Goal: Task Accomplishment & Management: Complete application form

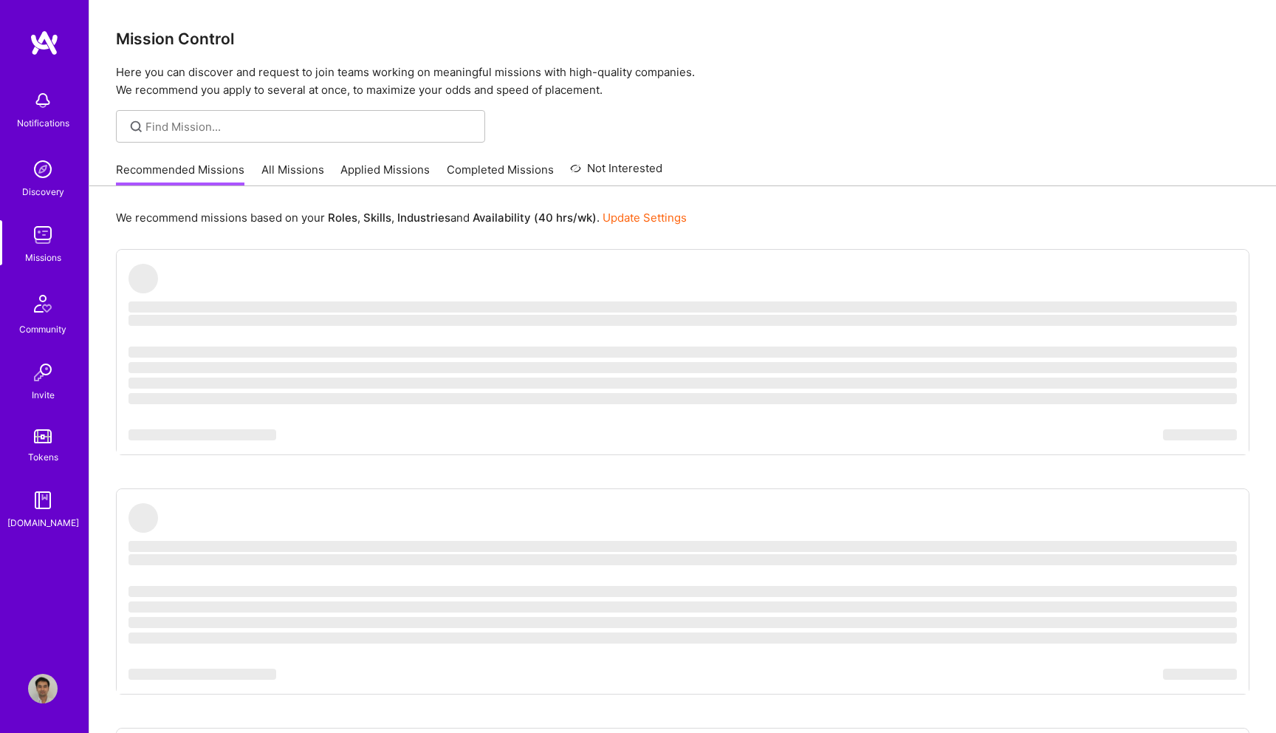
click at [41, 106] on img at bounding box center [43, 101] width 30 height 30
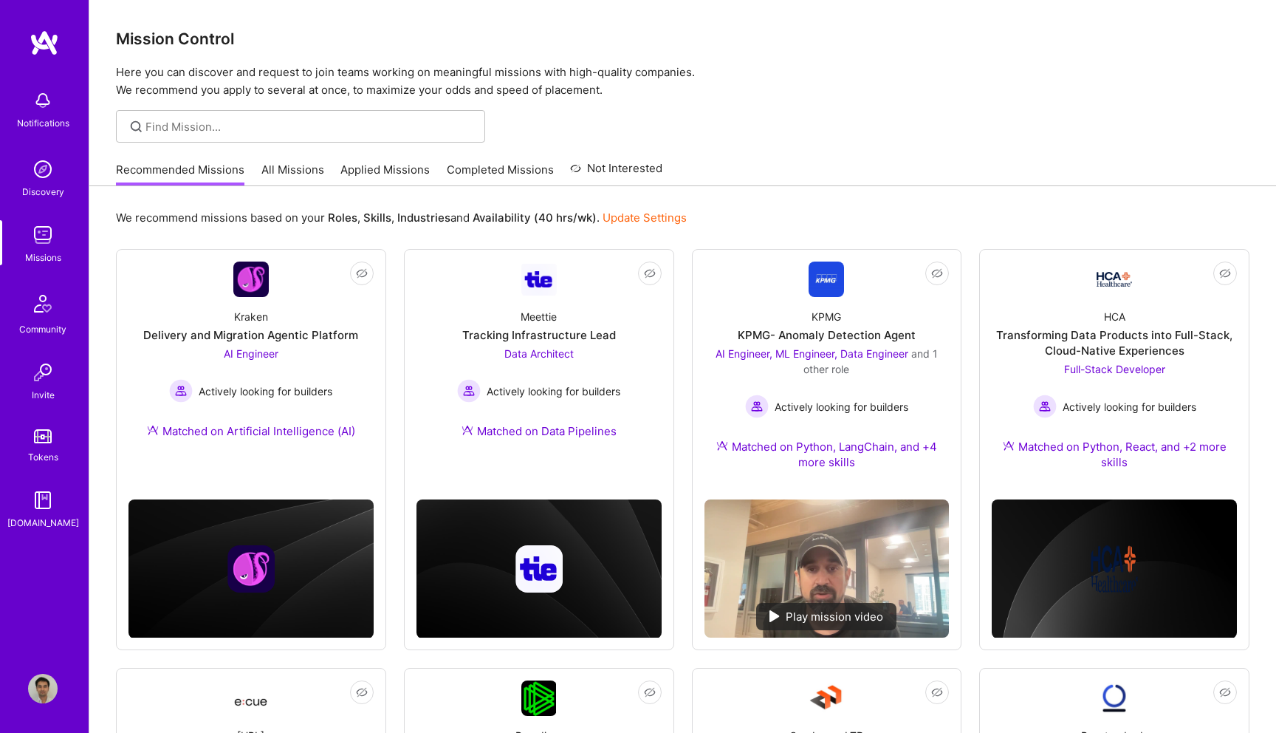
click at [779, 144] on div "Notifications Discovery Missions Community Invite Tokens A.Guide Profile Close …" at bounding box center [638, 722] width 1276 height 1445
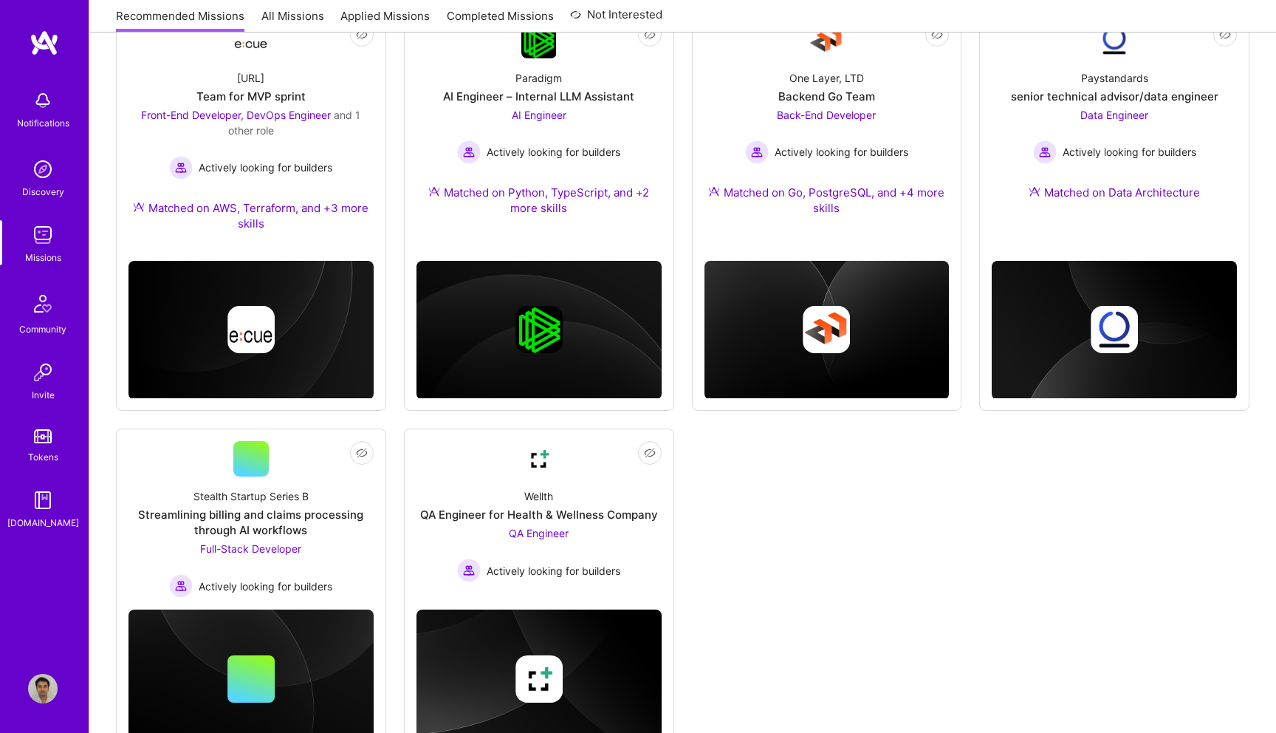
scroll to position [720, 0]
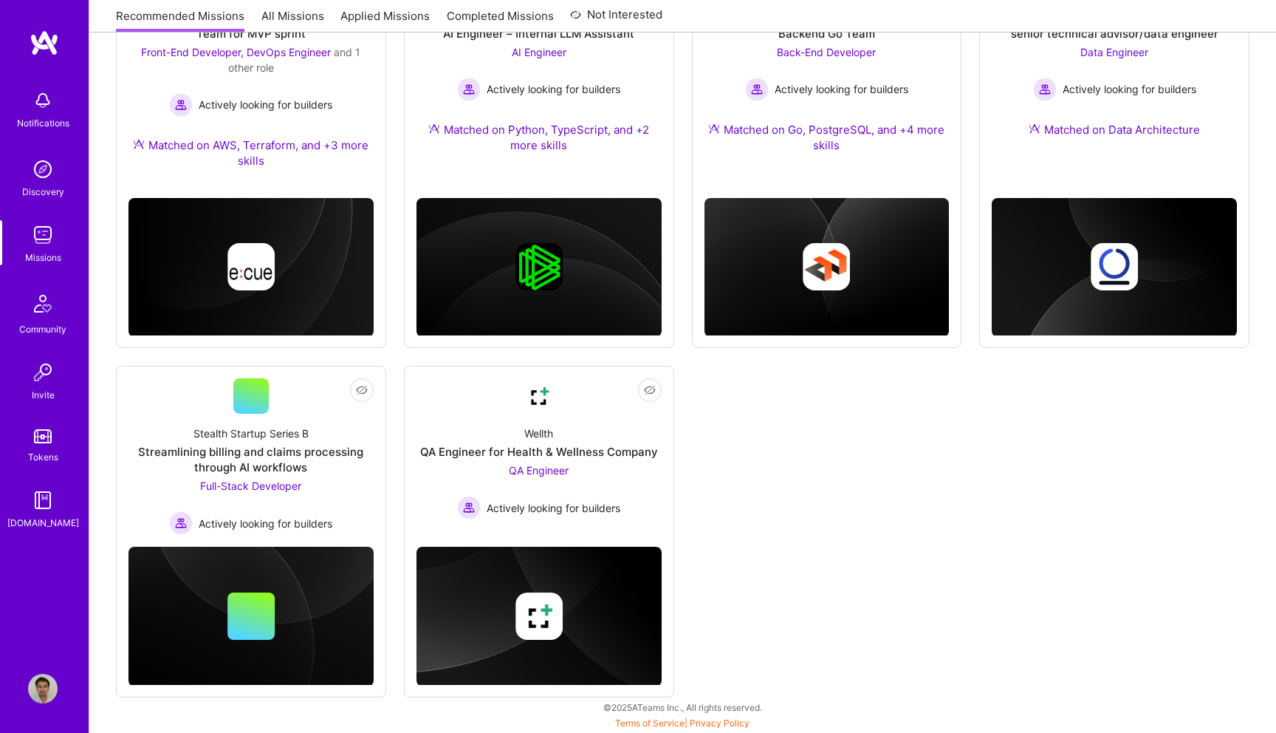
click at [43, 92] on img at bounding box center [43, 101] width 30 height 30
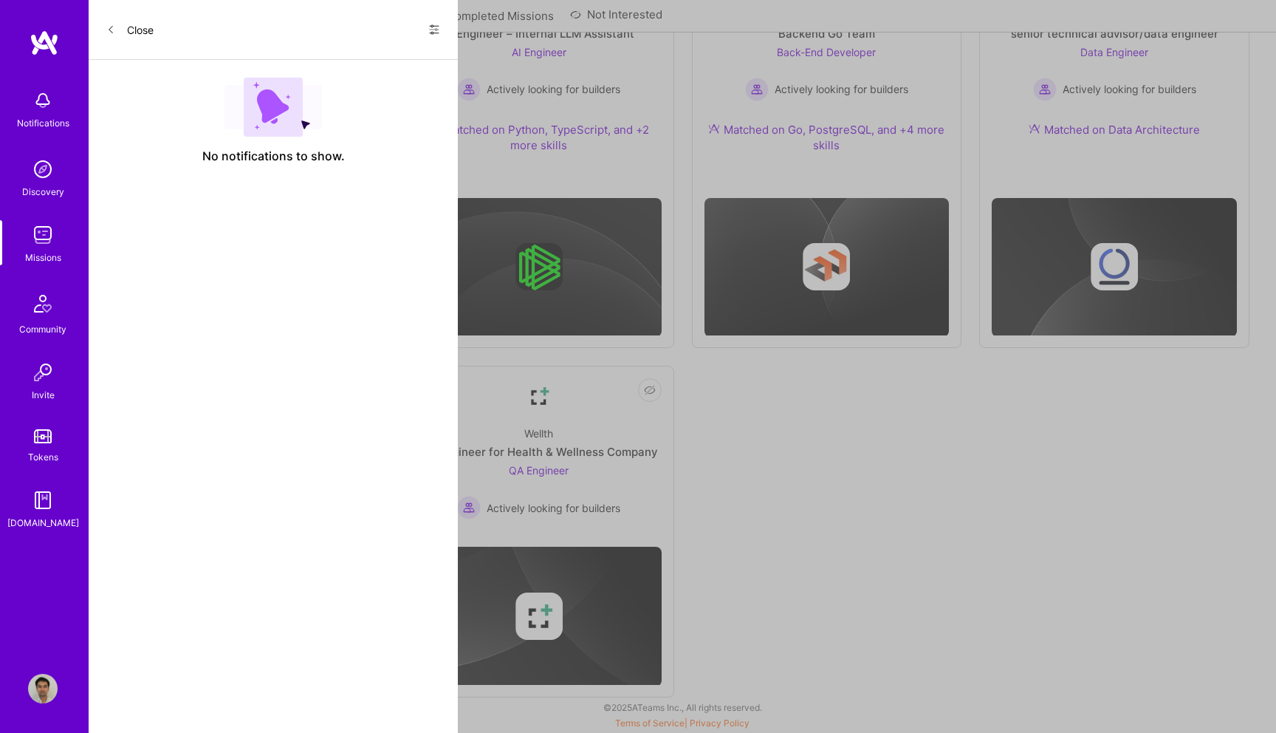
click at [432, 43] on div "Close Show all notifications Show unread notifications only" at bounding box center [273, 30] width 369 height 60
click at [432, 24] on icon at bounding box center [434, 30] width 12 height 12
click at [383, 61] on div "Show all notifications" at bounding box center [345, 61] width 191 height 30
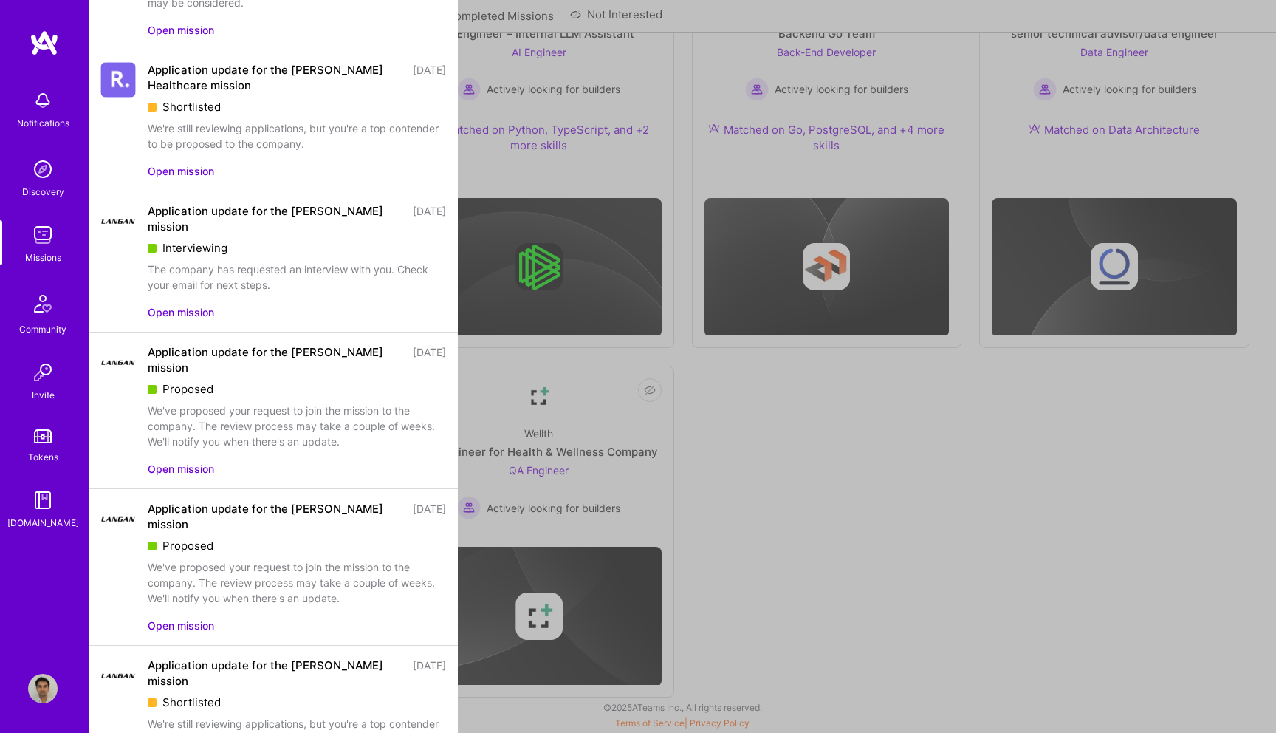
scroll to position [0, 0]
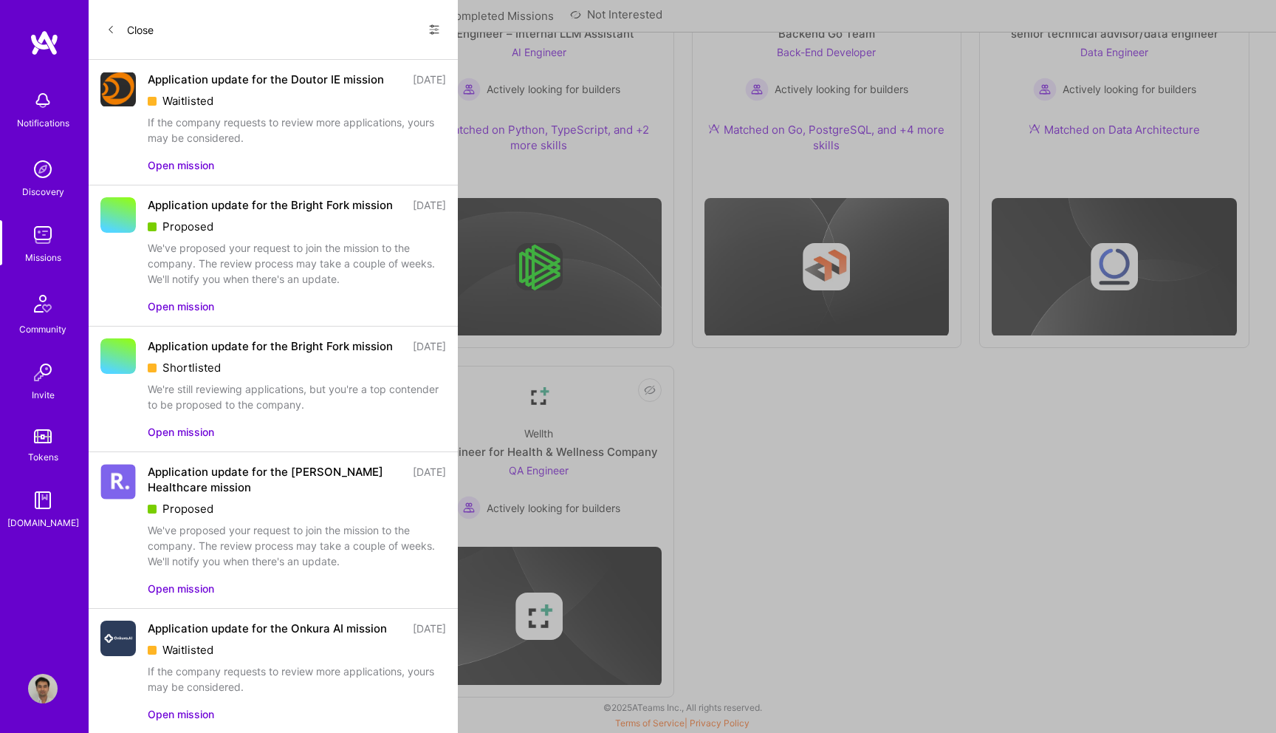
click at [196, 314] on button "Open mission" at bounding box center [181, 306] width 66 height 16
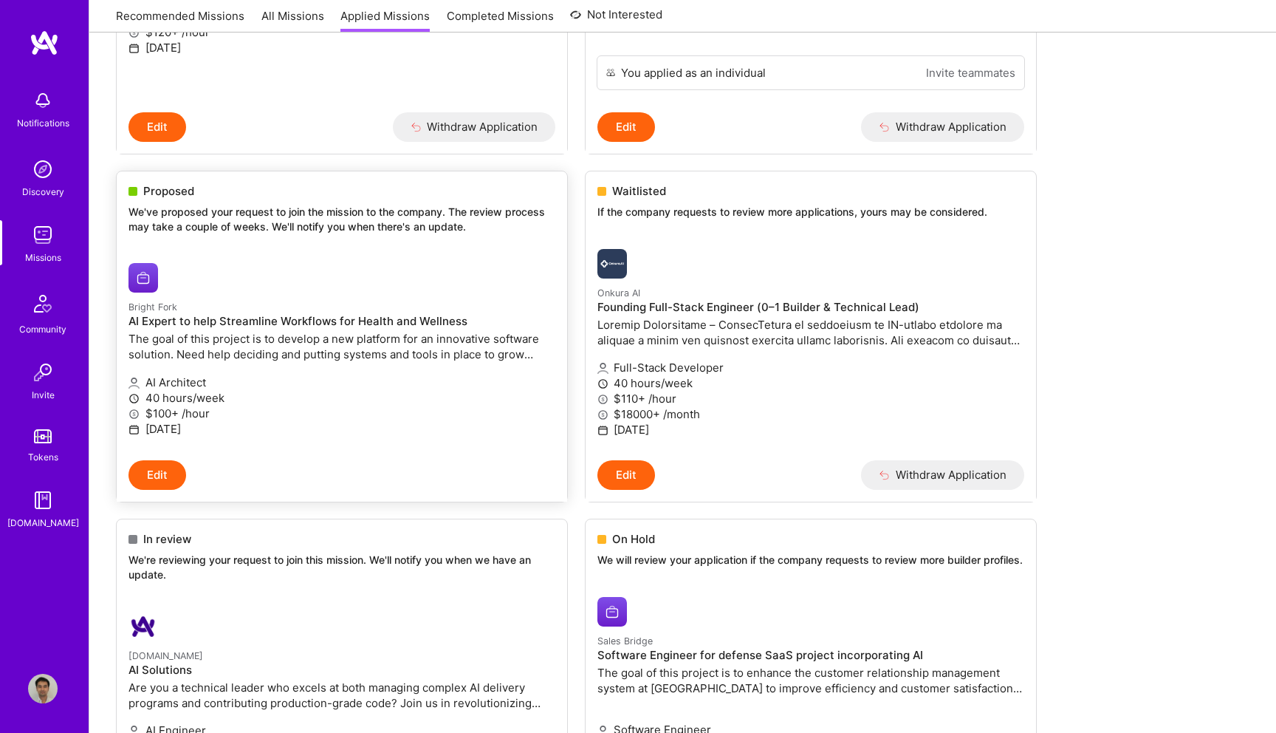
scroll to position [465, 0]
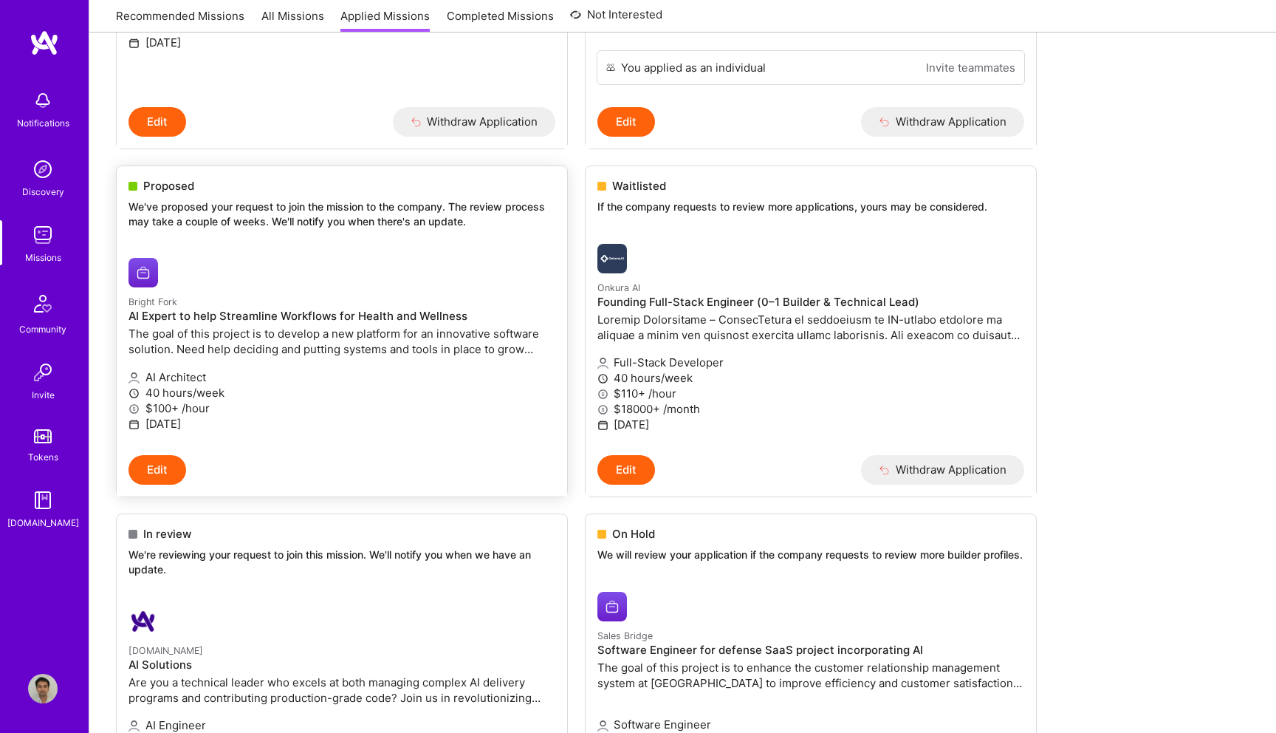
click at [476, 212] on p "We've proposed your request to join the mission to the company. The review proc…" at bounding box center [342, 213] width 427 height 29
click at [454, 213] on p "We've proposed your request to join the mission to the company. The review proc…" at bounding box center [342, 213] width 427 height 29
click at [168, 188] on span "Proposed" at bounding box center [168, 186] width 51 height 16
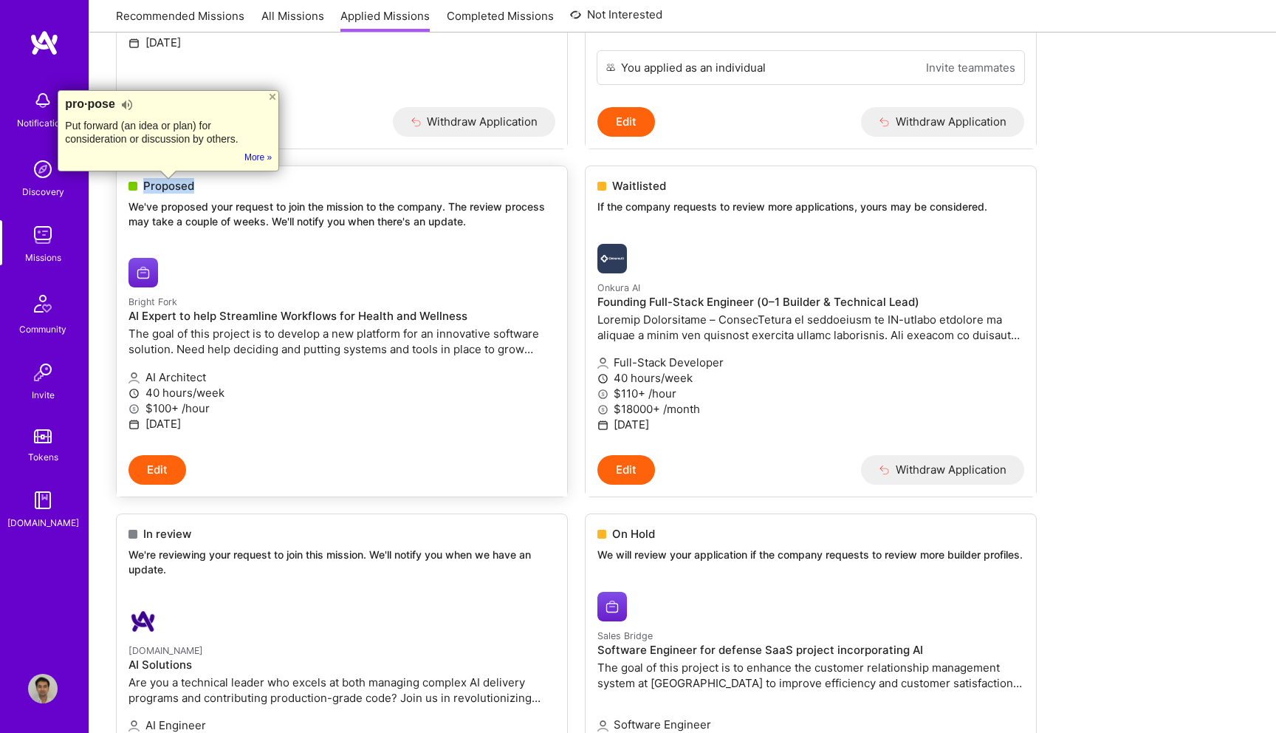
click at [158, 469] on button "Edit" at bounding box center [158, 470] width 58 height 30
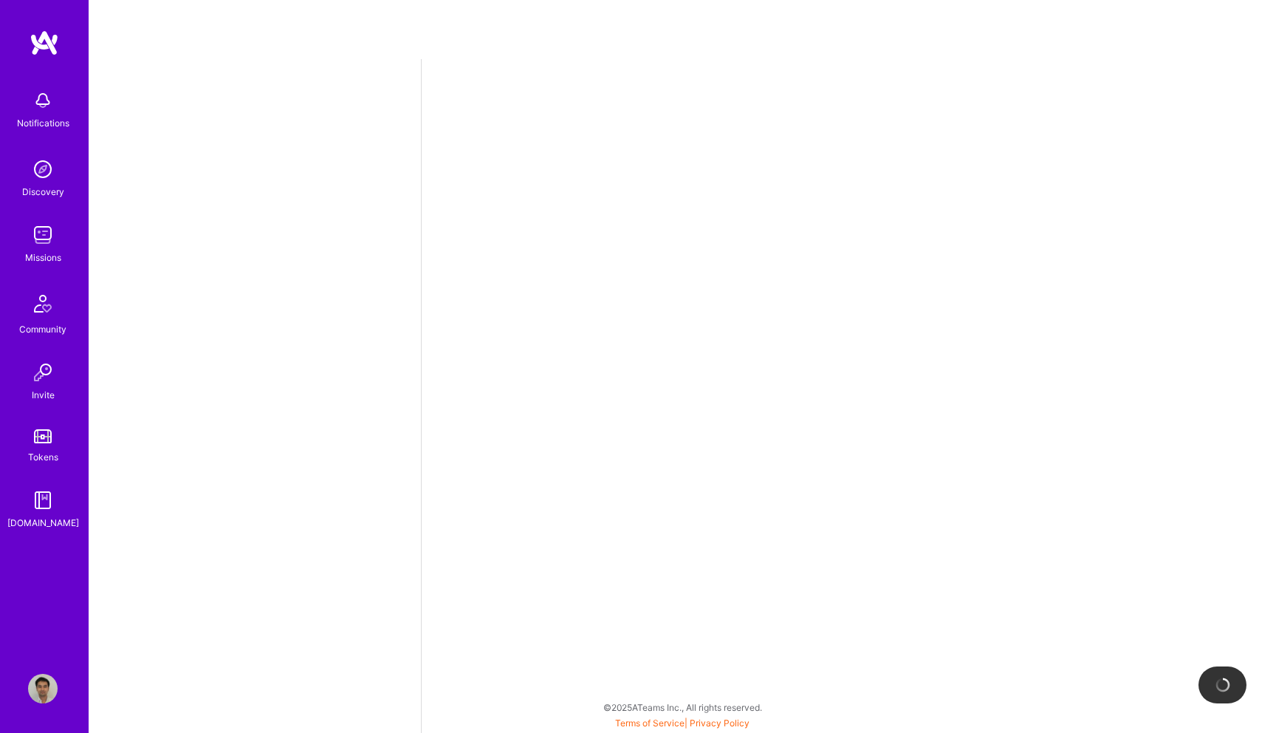
select select "US"
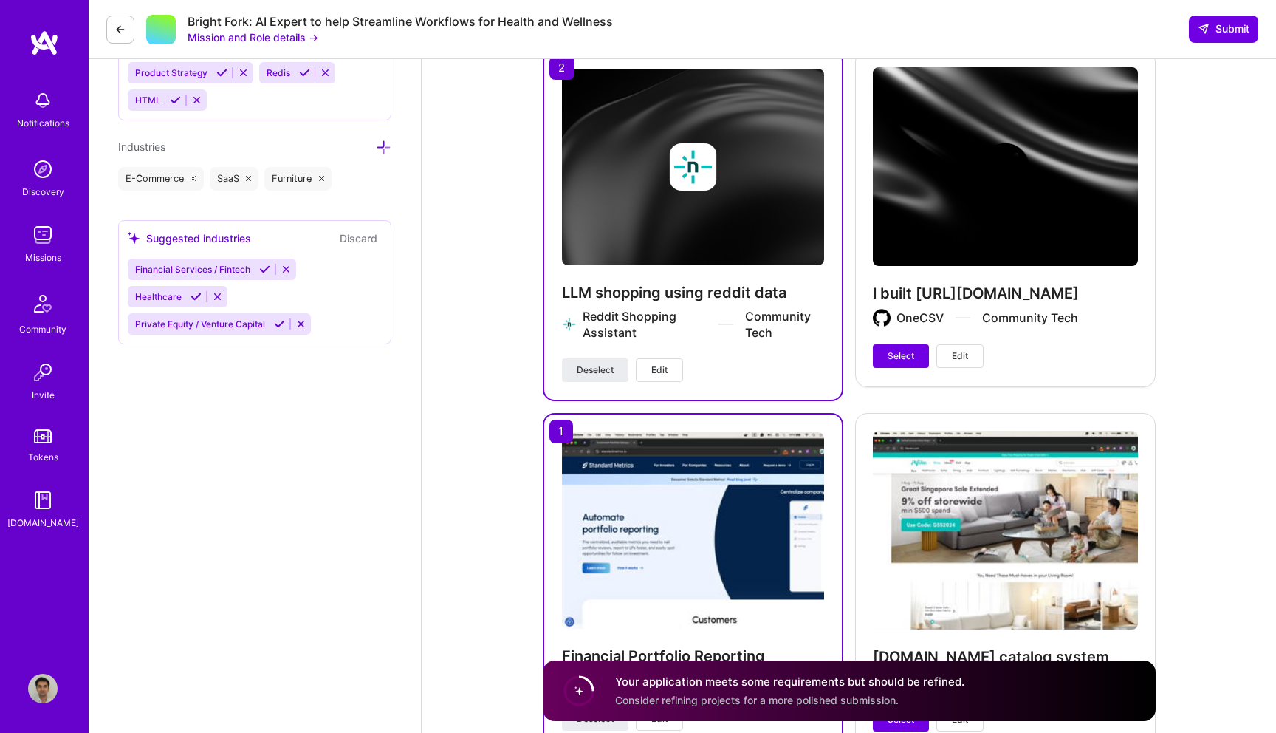
scroll to position [1720, 0]
